Goal: Information Seeking & Learning: Compare options

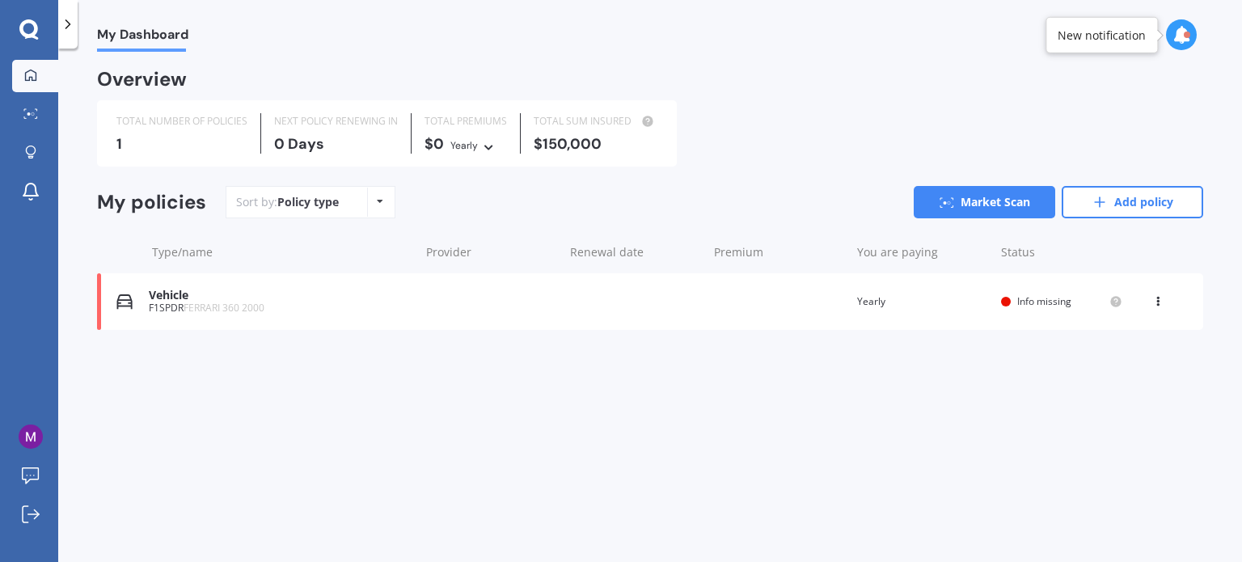
click at [181, 298] on div "Vehicle" at bounding box center [280, 296] width 263 height 14
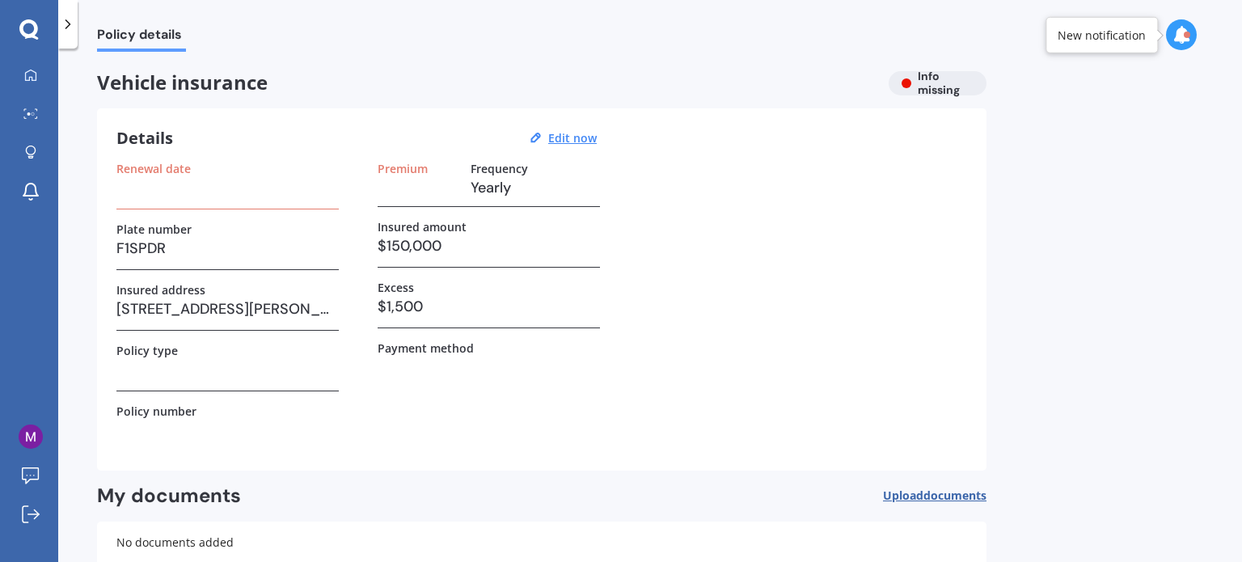
click at [1180, 32] on icon at bounding box center [1181, 35] width 18 height 18
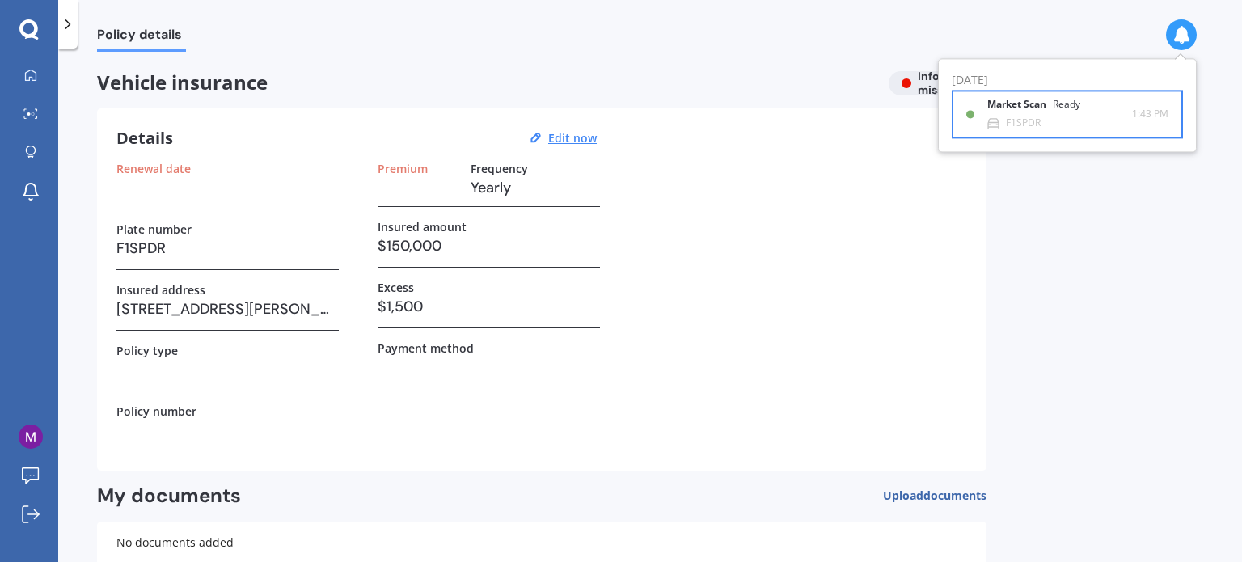
click at [1042, 121] on div "Market Scan Ready F1SPDR" at bounding box center [1059, 114] width 145 height 30
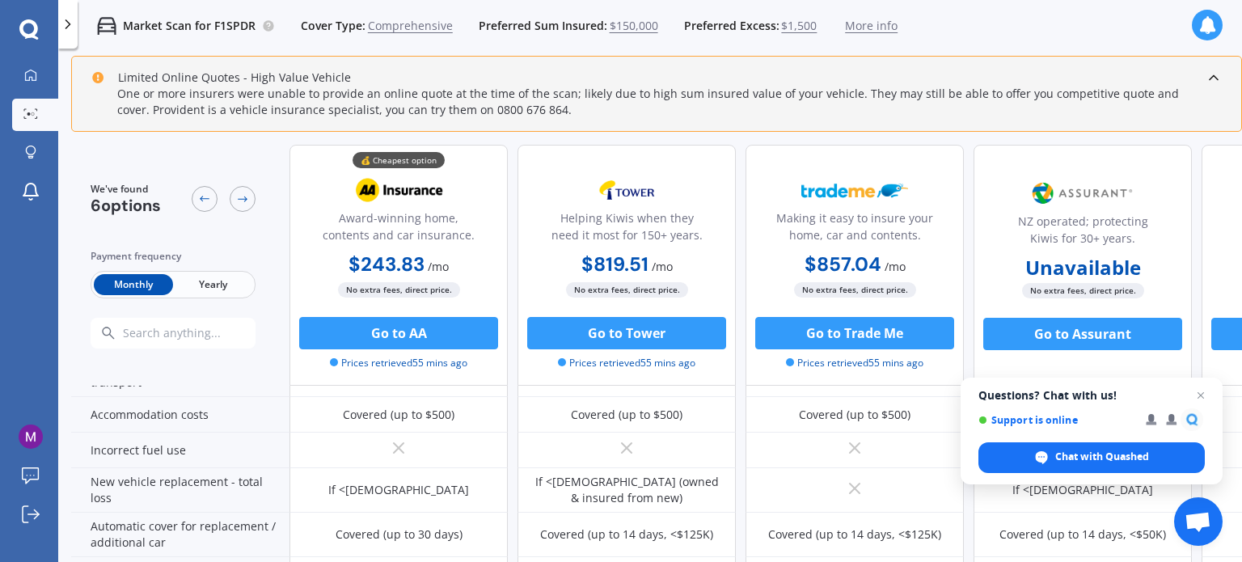
scroll to position [566, 0]
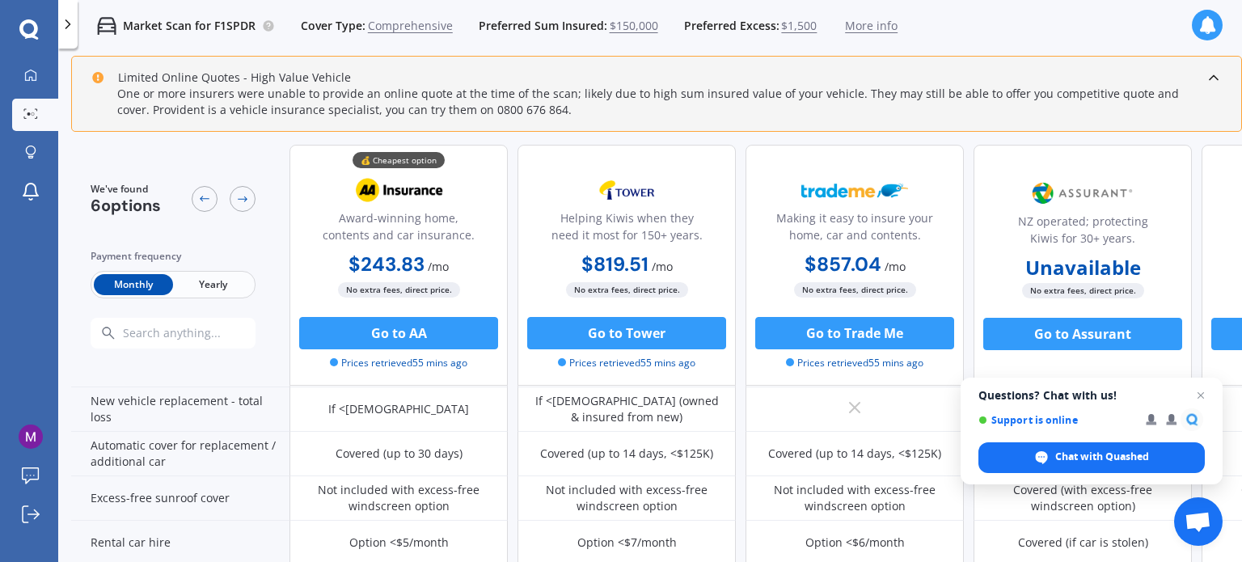
click at [1200, 396] on span "Close chat" at bounding box center [1201, 396] width 20 height 20
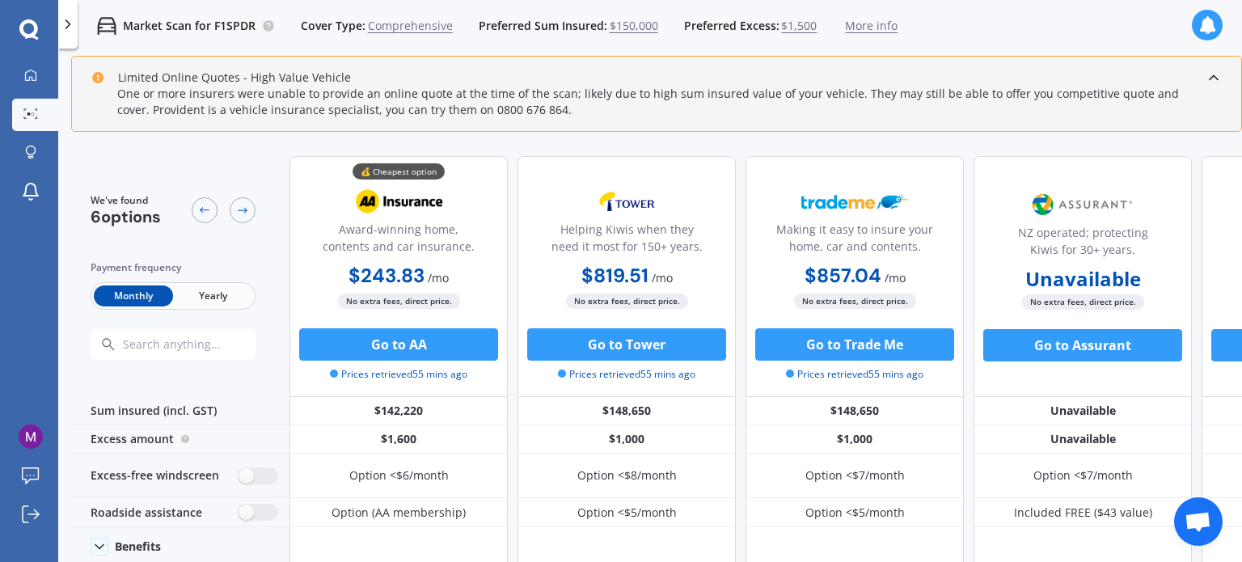
scroll to position [0, 0]
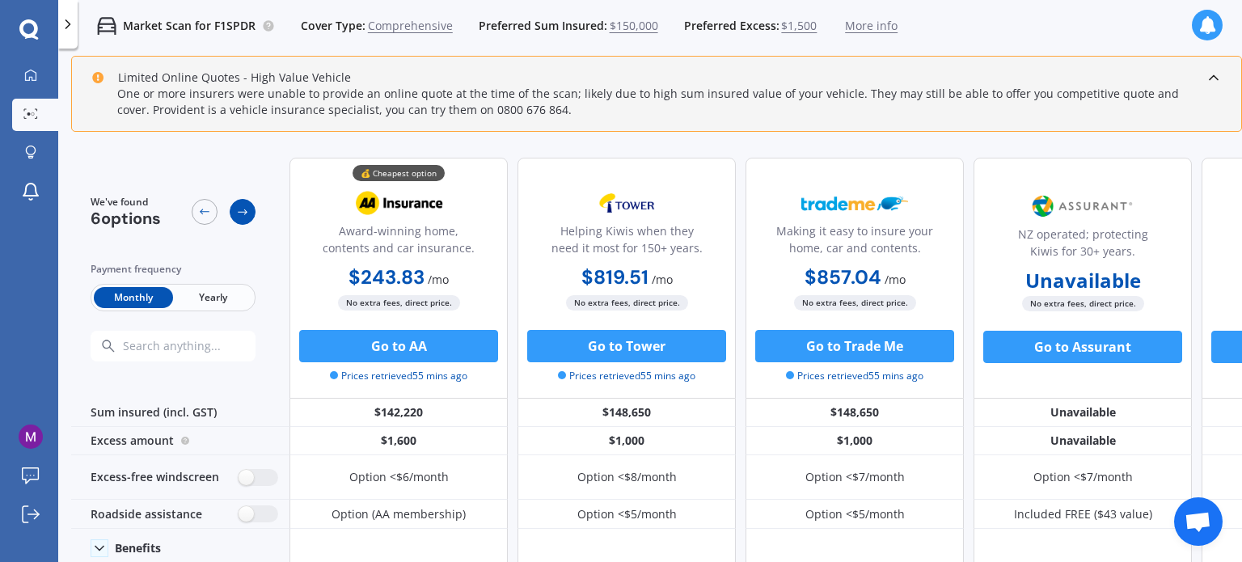
click at [243, 213] on icon at bounding box center [242, 211] width 13 height 13
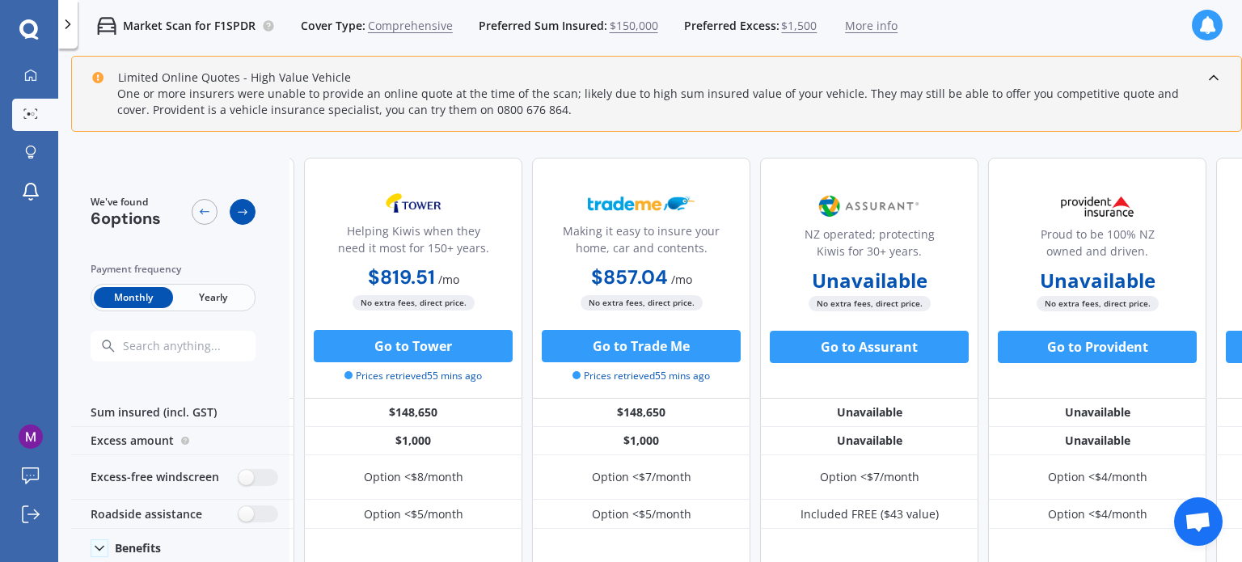
scroll to position [0, 218]
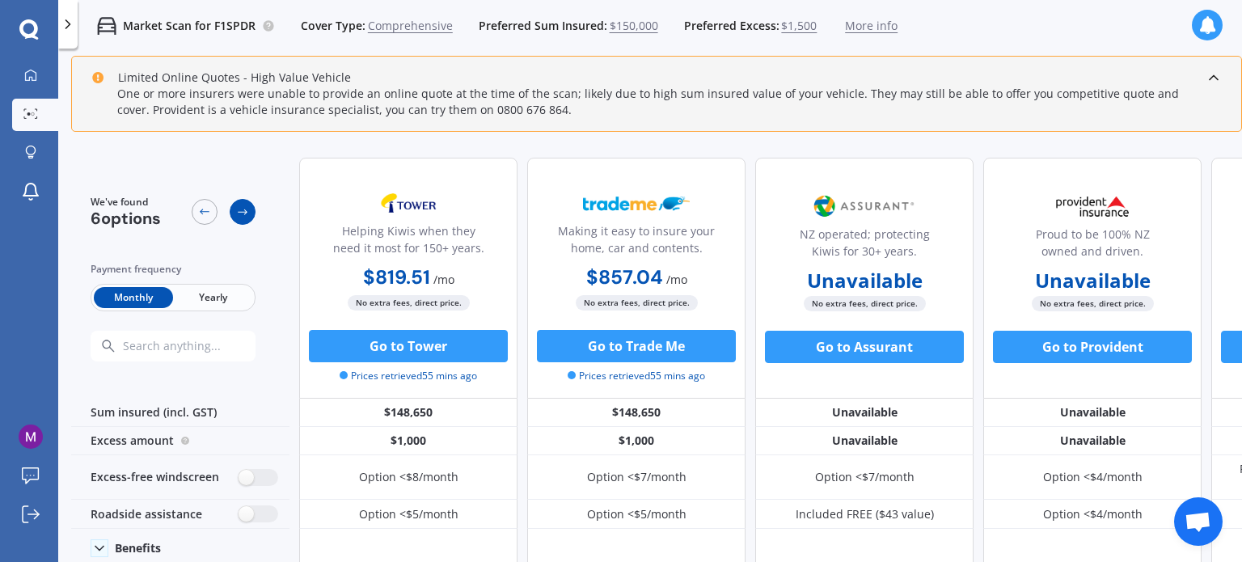
click at [243, 213] on icon at bounding box center [242, 211] width 13 height 13
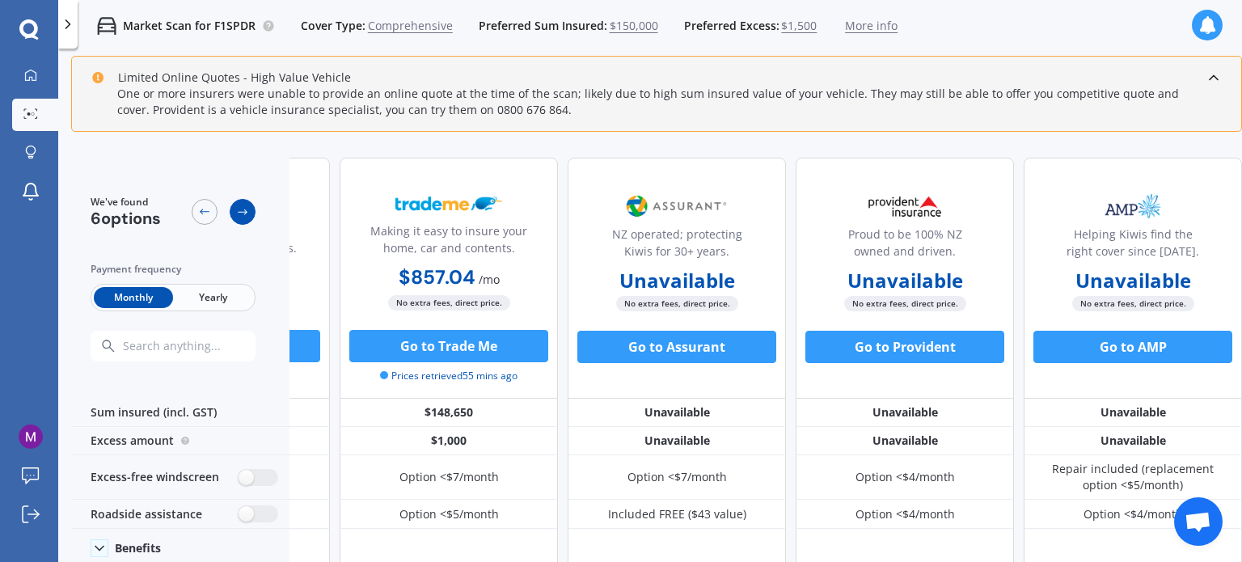
scroll to position [0, 414]
click at [243, 213] on icon at bounding box center [242, 211] width 13 height 13
click at [212, 212] on div at bounding box center [205, 212] width 26 height 26
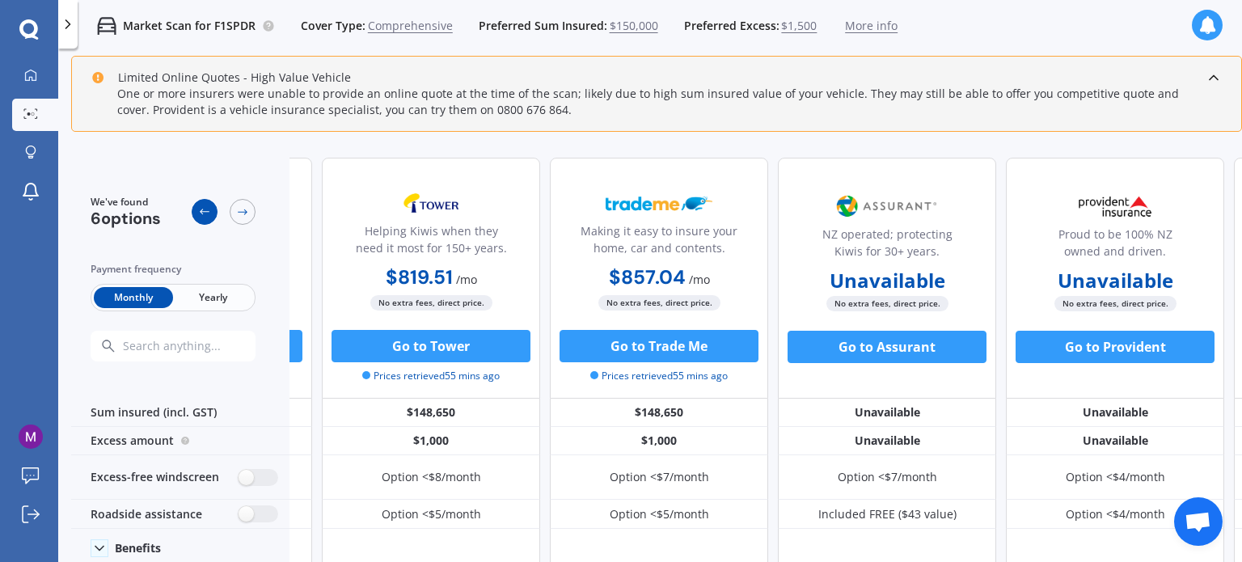
click at [212, 212] on div at bounding box center [205, 212] width 26 height 26
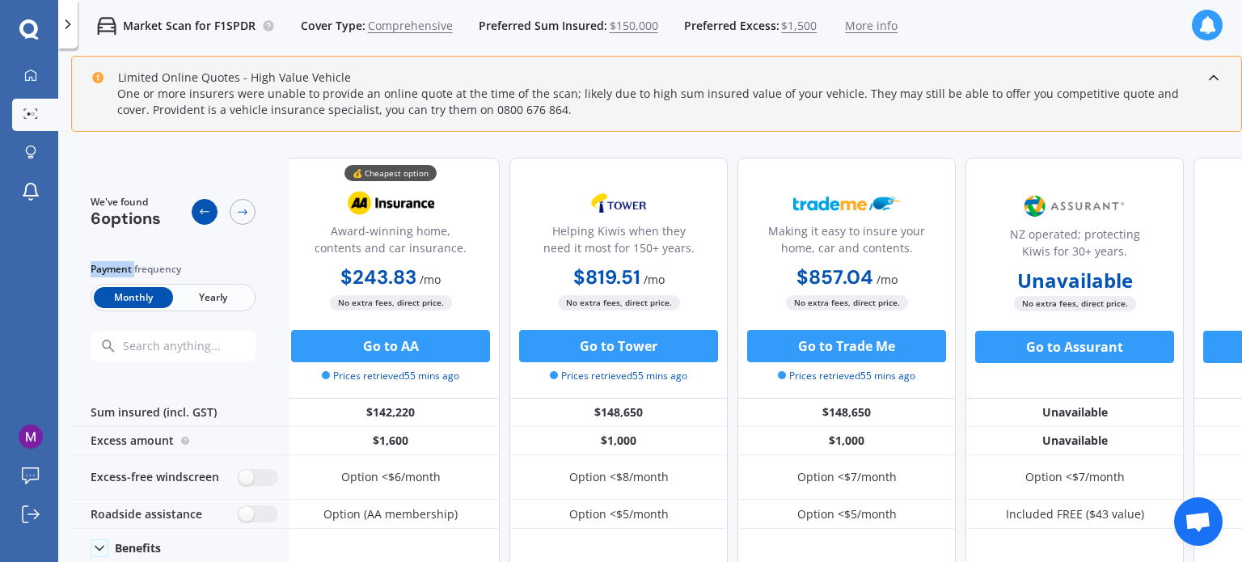
click at [212, 212] on div at bounding box center [205, 212] width 26 height 26
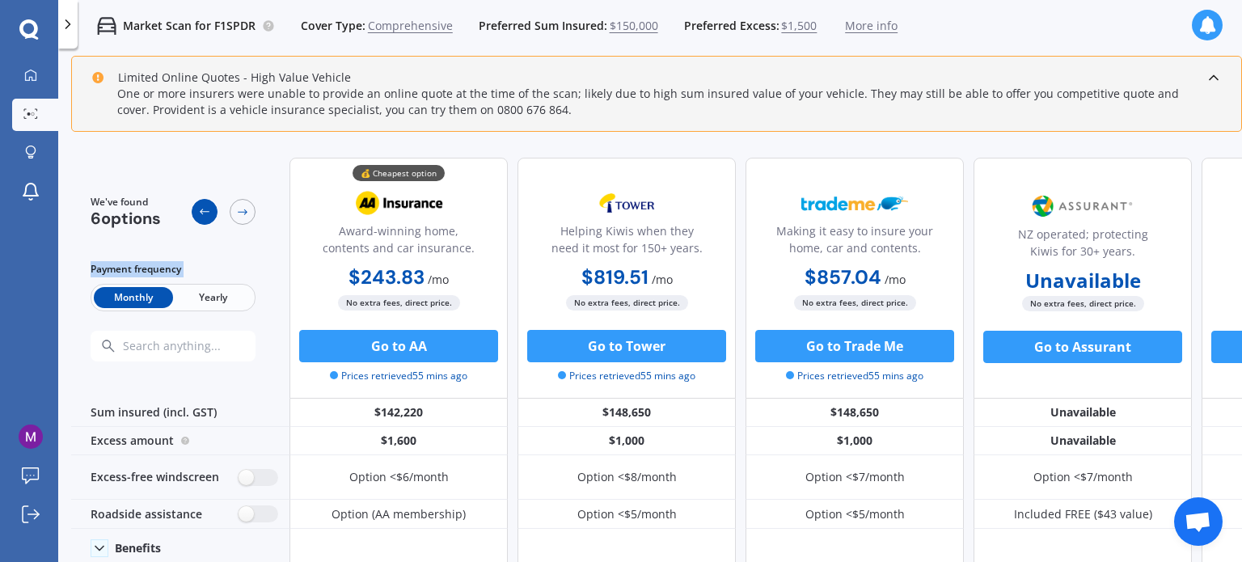
click at [212, 212] on div at bounding box center [205, 212] width 26 height 26
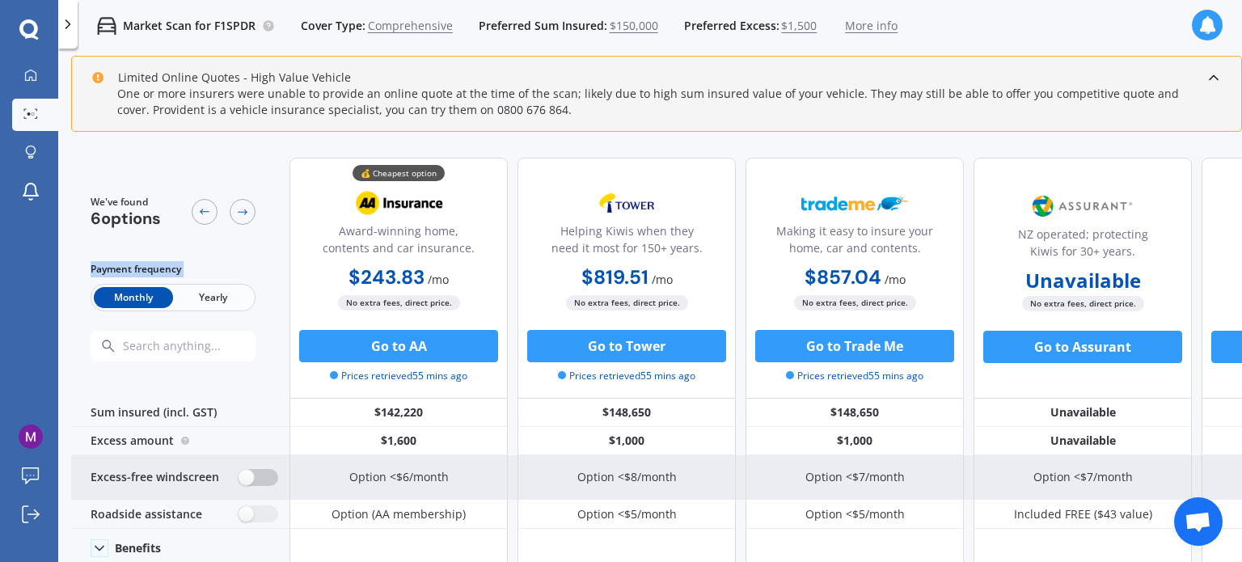
click at [255, 475] on label at bounding box center [259, 477] width 40 height 17
radio input "true"
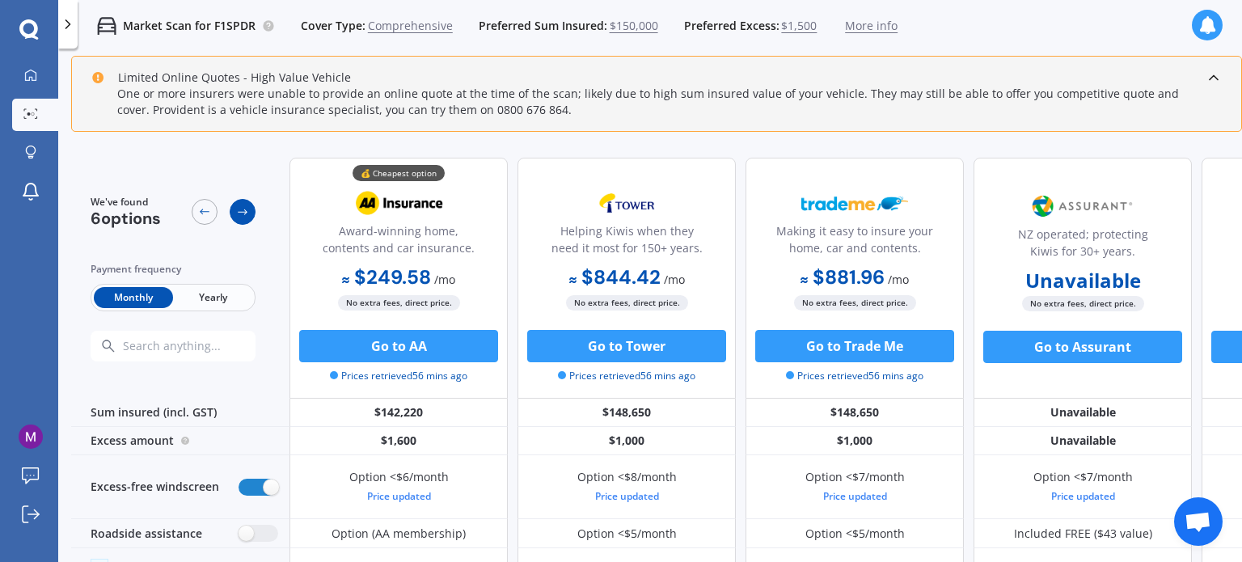
click at [241, 209] on icon at bounding box center [242, 211] width 13 height 13
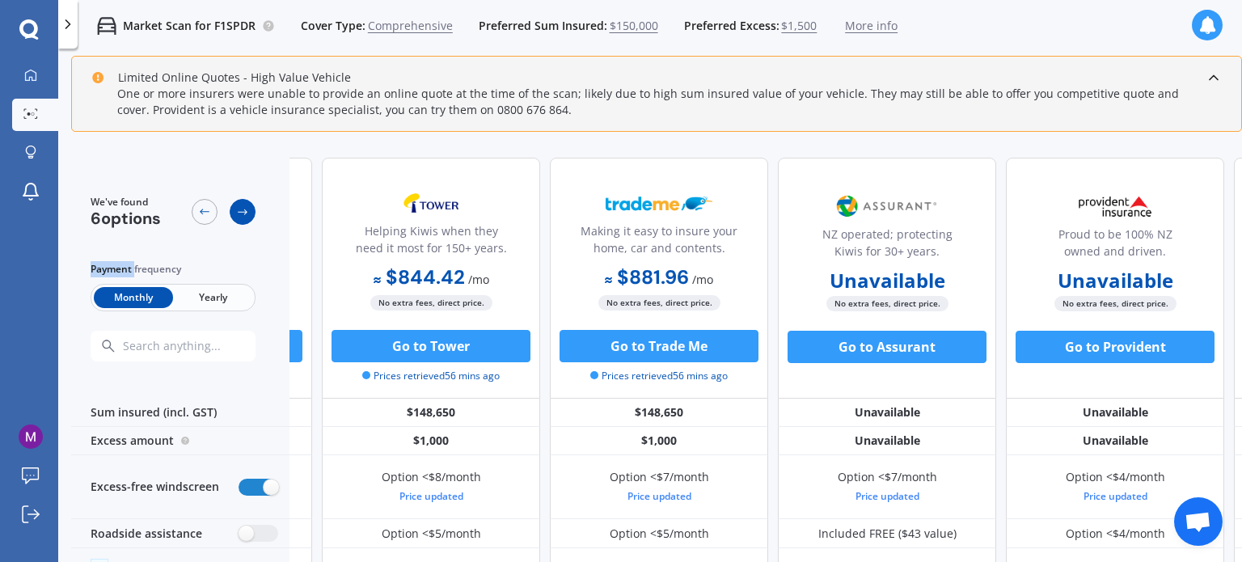
click at [241, 209] on icon at bounding box center [242, 211] width 13 height 13
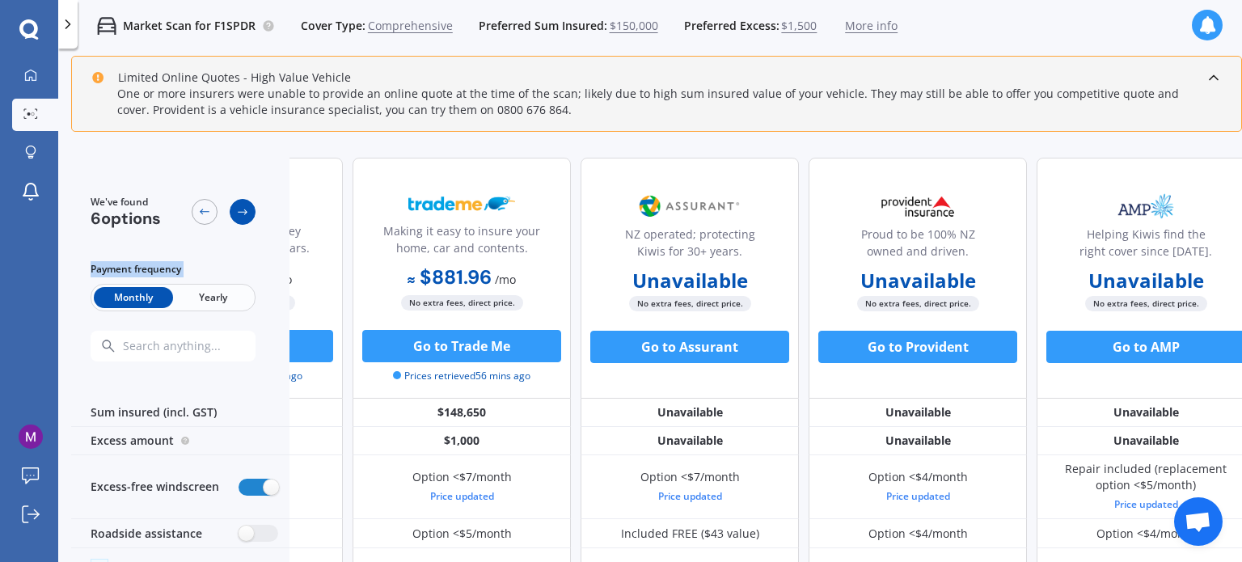
click at [241, 209] on icon at bounding box center [242, 211] width 13 height 13
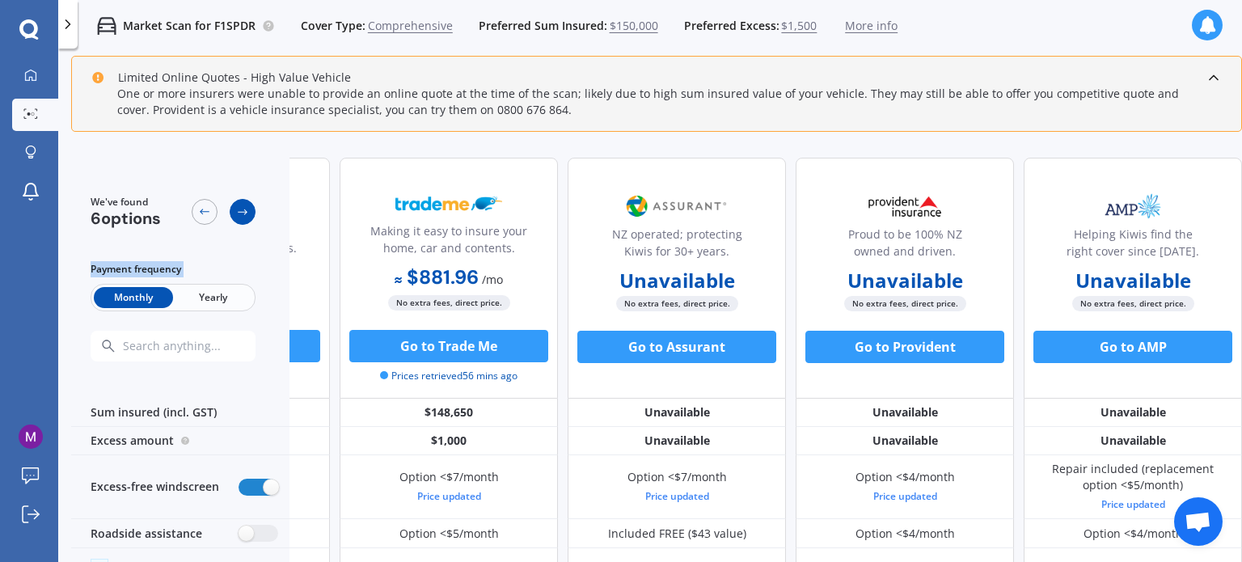
scroll to position [0, 414]
click at [241, 209] on icon at bounding box center [242, 211] width 13 height 13
click at [209, 208] on icon at bounding box center [204, 211] width 13 height 13
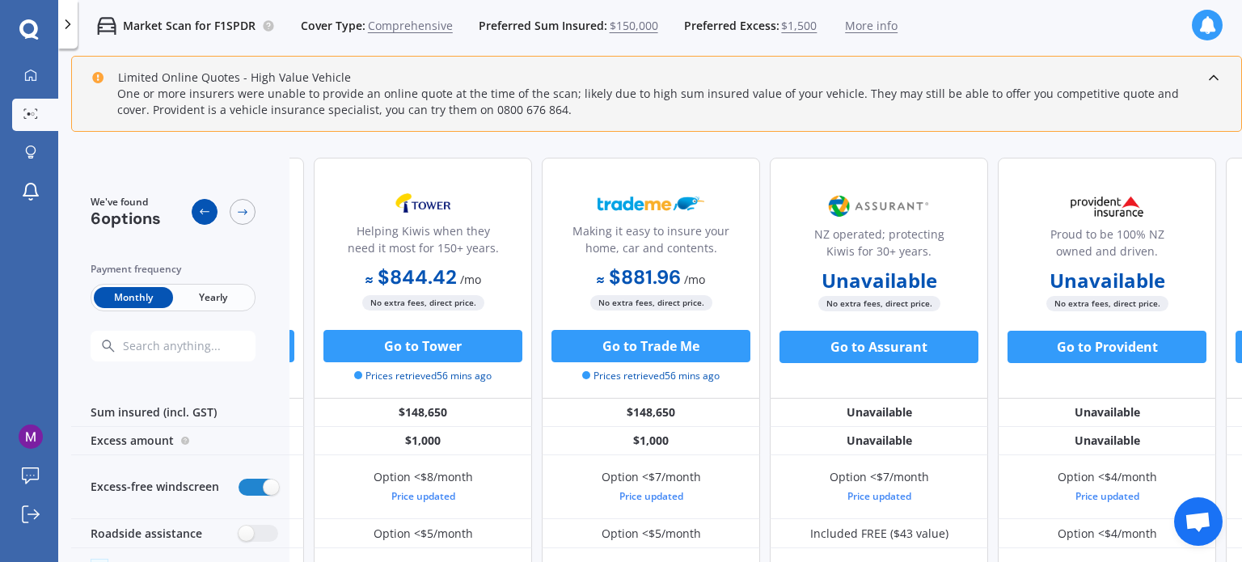
click at [209, 208] on icon at bounding box center [204, 211] width 13 height 13
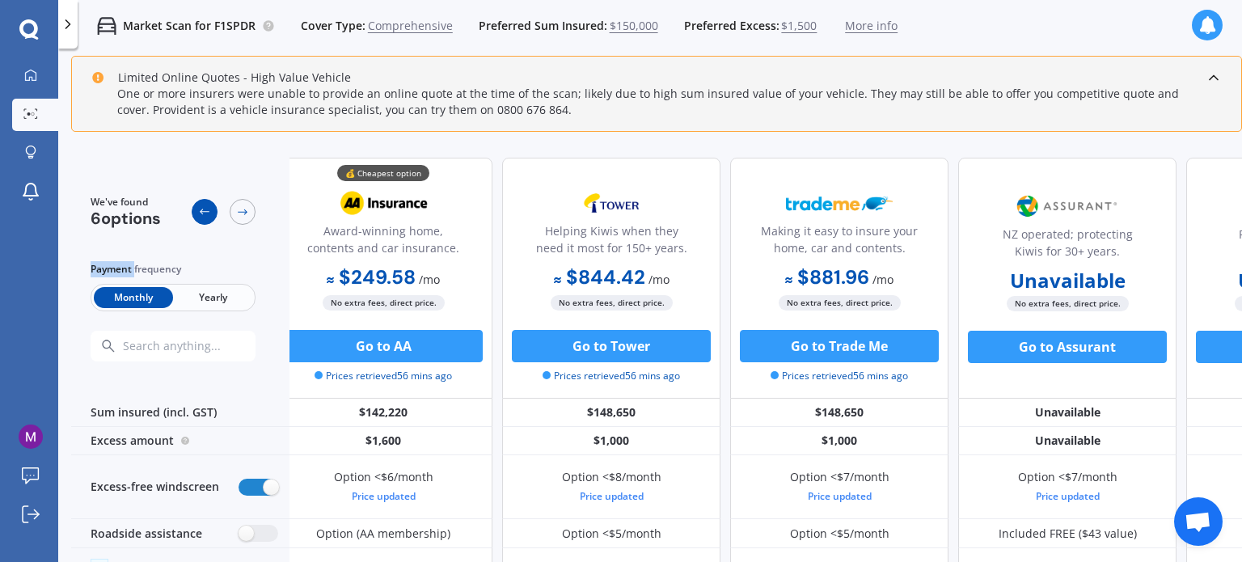
click at [209, 208] on icon at bounding box center [204, 211] width 13 height 13
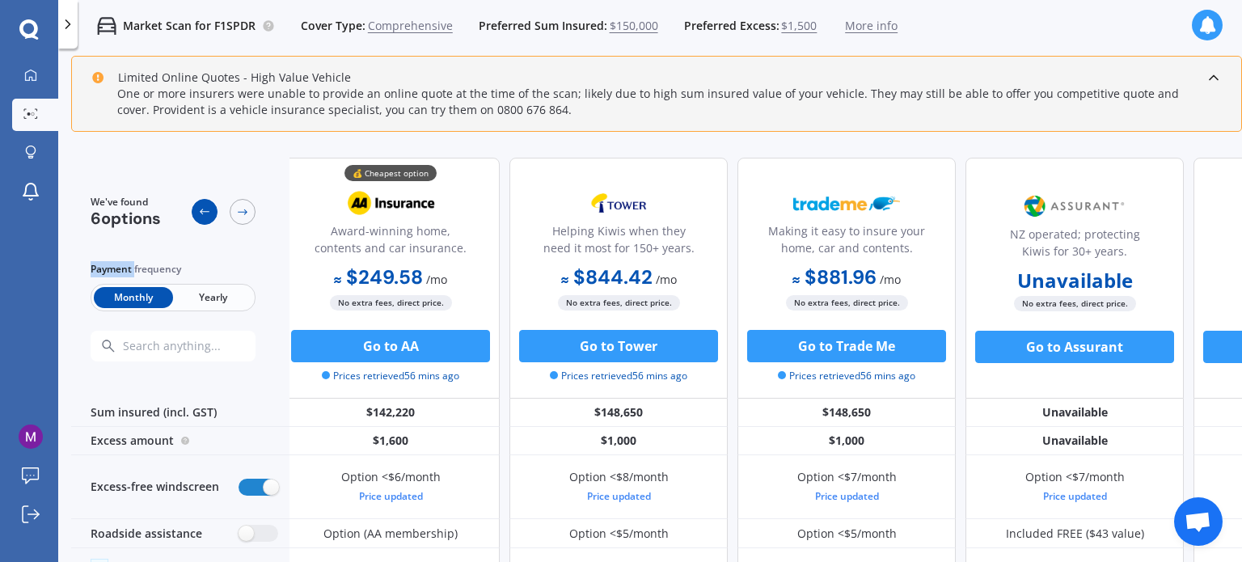
scroll to position [0, 0]
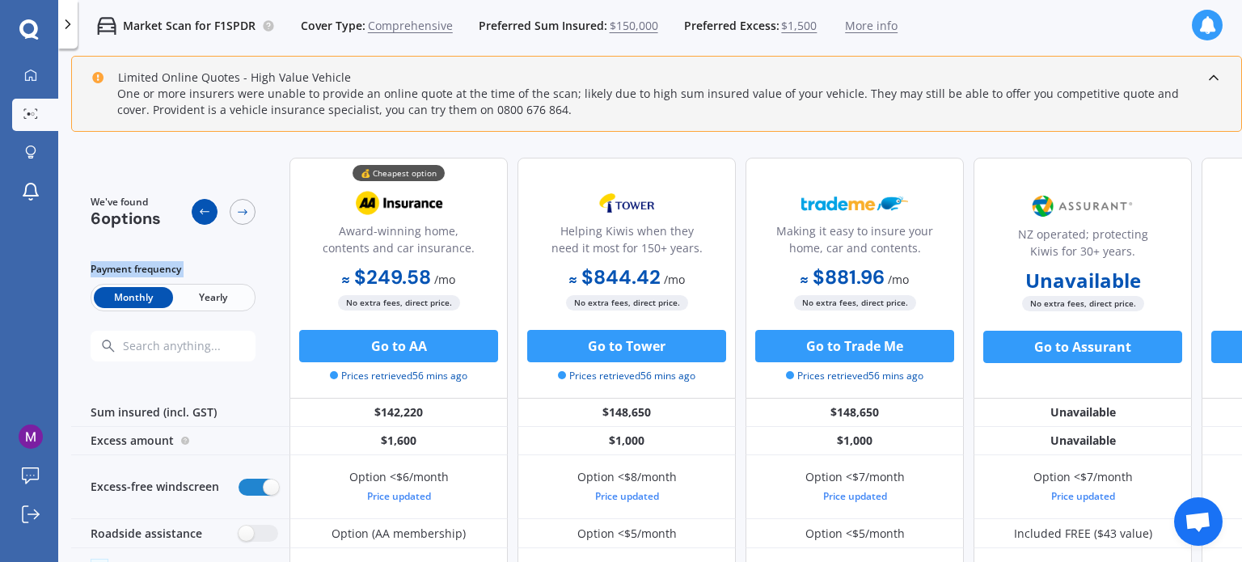
click at [209, 208] on icon at bounding box center [204, 211] width 13 height 13
click at [870, 25] on span "More info" at bounding box center [871, 26] width 53 height 16
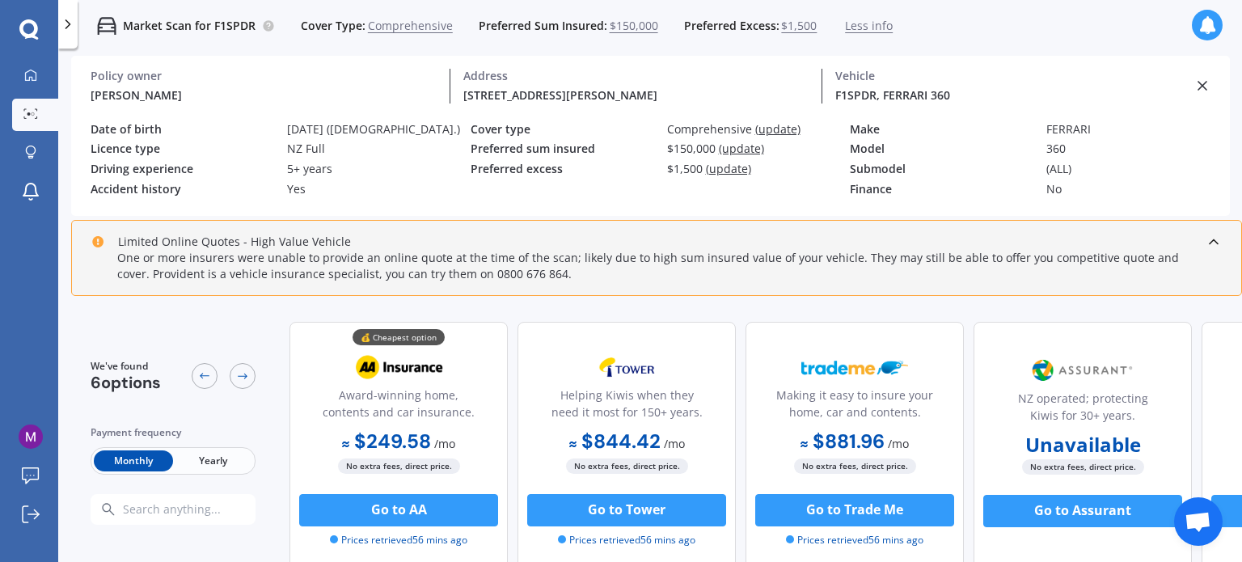
click at [870, 25] on span "Less info" at bounding box center [869, 26] width 48 height 16
